Goal: Task Accomplishment & Management: Manage account settings

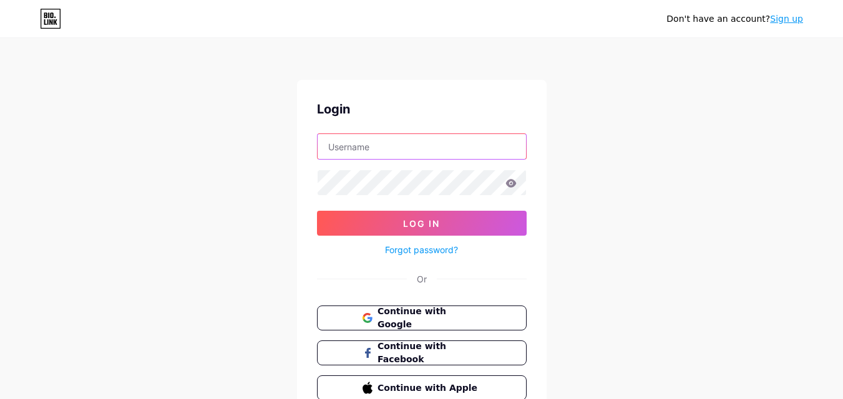
click at [431, 145] on input "text" at bounding box center [422, 146] width 208 height 25
type input "[EMAIL_ADDRESS][DOMAIN_NAME]"
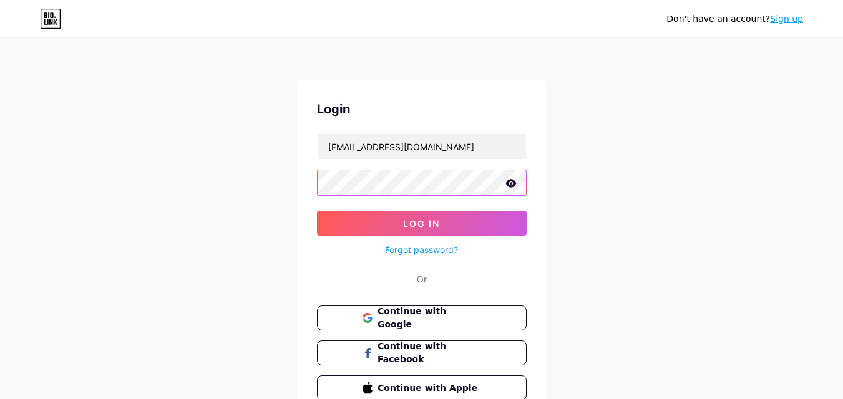
click at [317, 211] on button "Log In" at bounding box center [422, 223] width 210 height 25
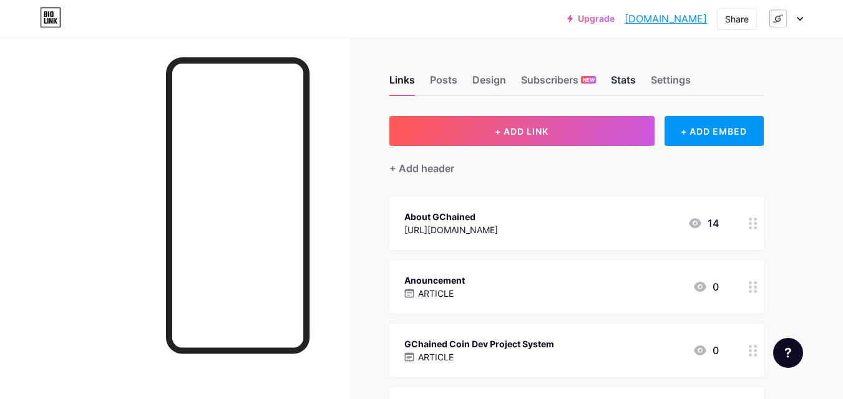
click at [621, 82] on div "Stats" at bounding box center [623, 83] width 25 height 22
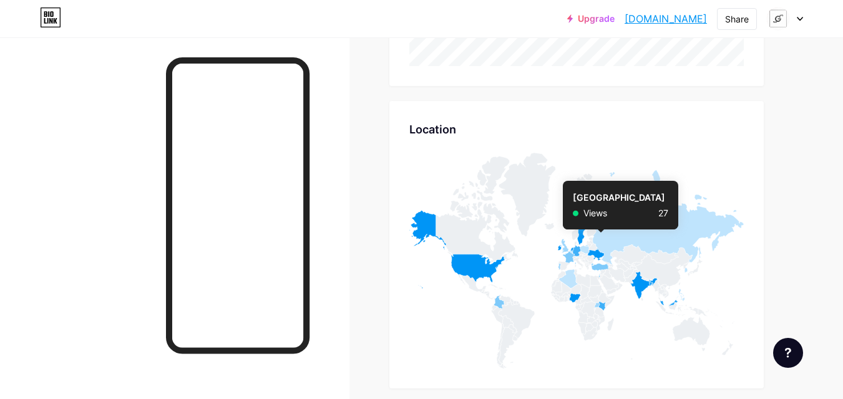
scroll to position [5193, 0]
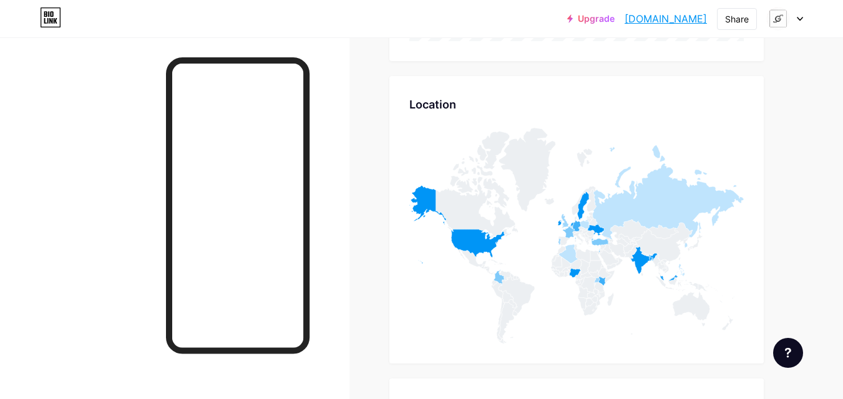
click at [801, 17] on icon at bounding box center [800, 19] width 6 height 4
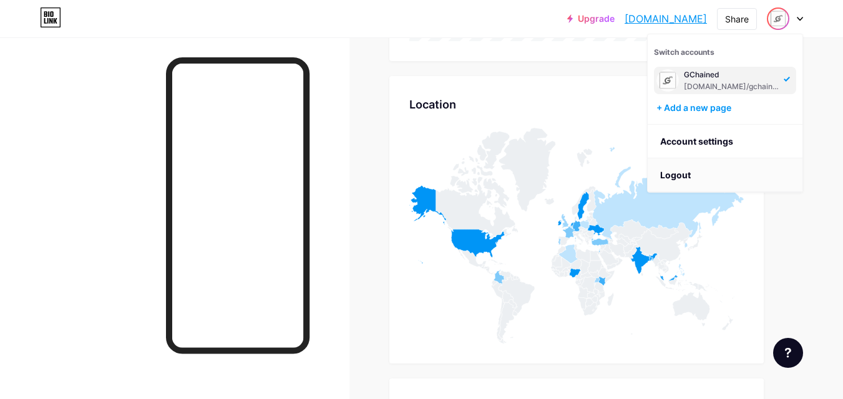
click at [708, 172] on li "Logout" at bounding box center [725, 176] width 155 height 34
